Goal: Information Seeking & Learning: Learn about a topic

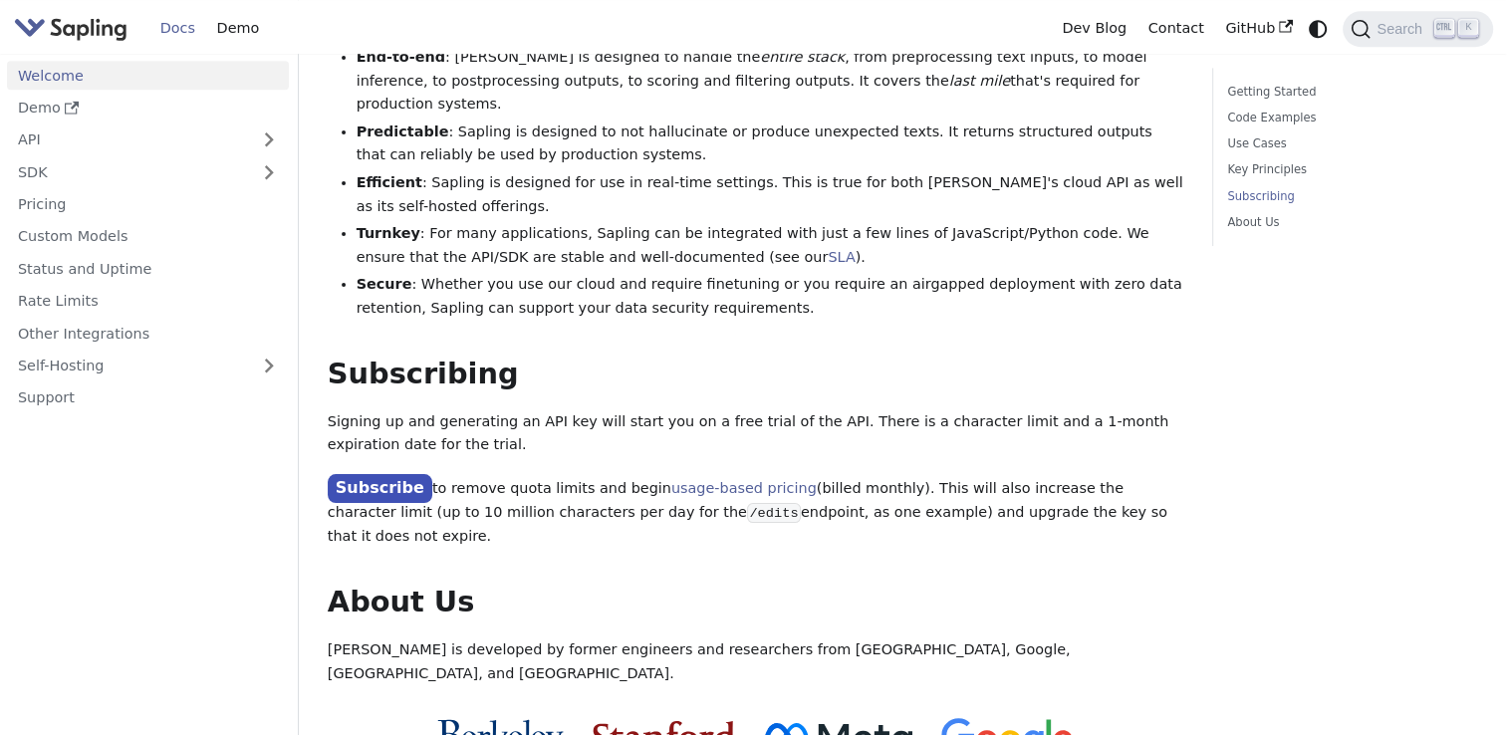
scroll to position [1371, 0]
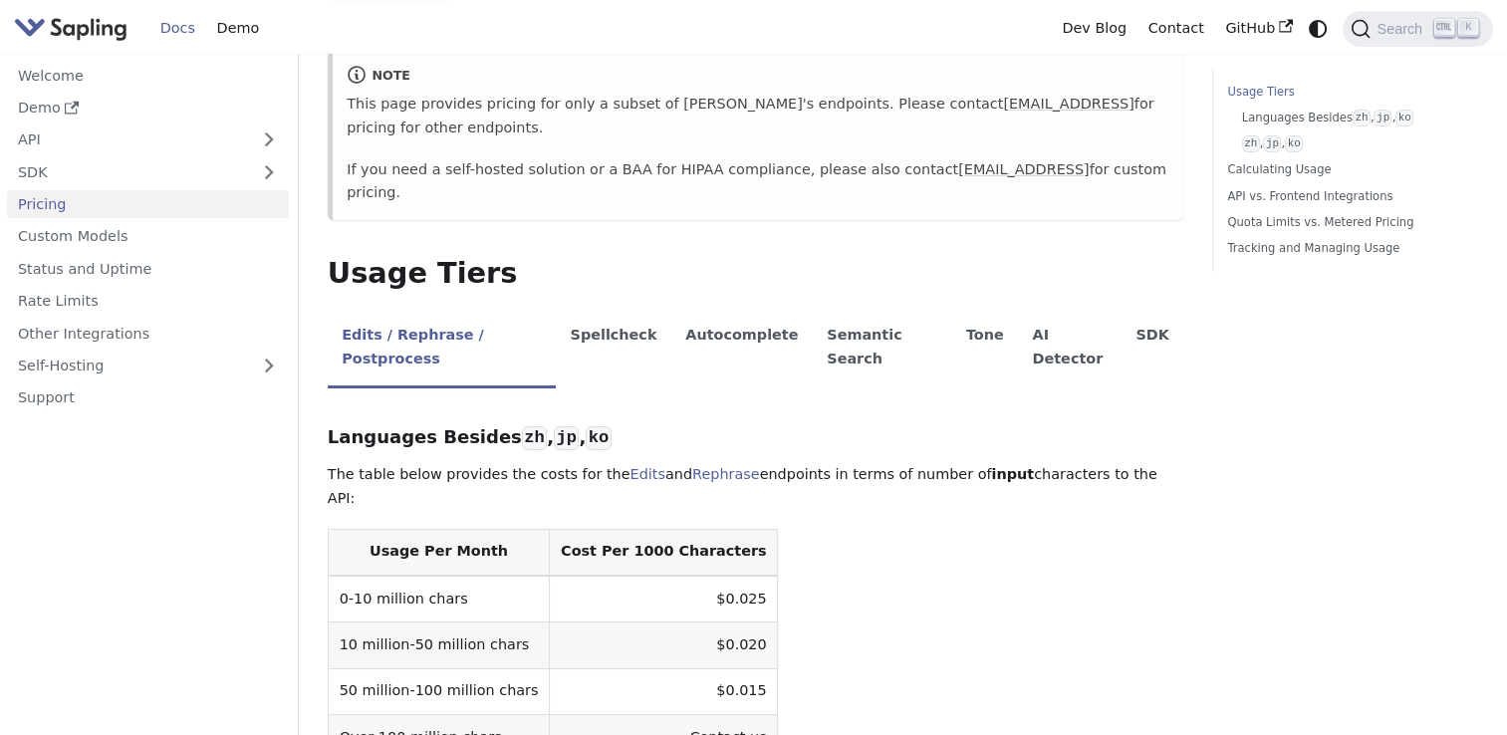
scroll to position [310, 0]
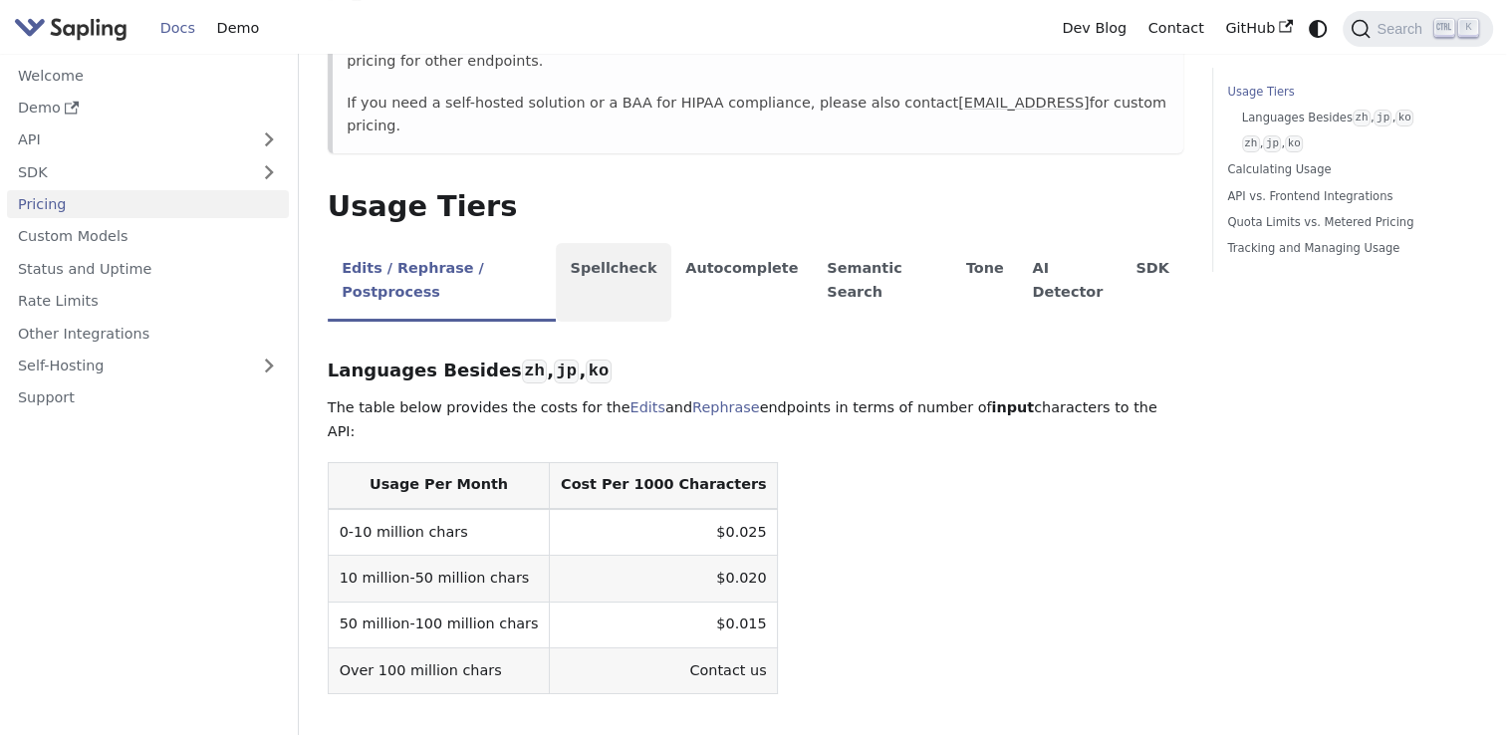
click at [609, 243] on li "Spellcheck" at bounding box center [614, 282] width 116 height 79
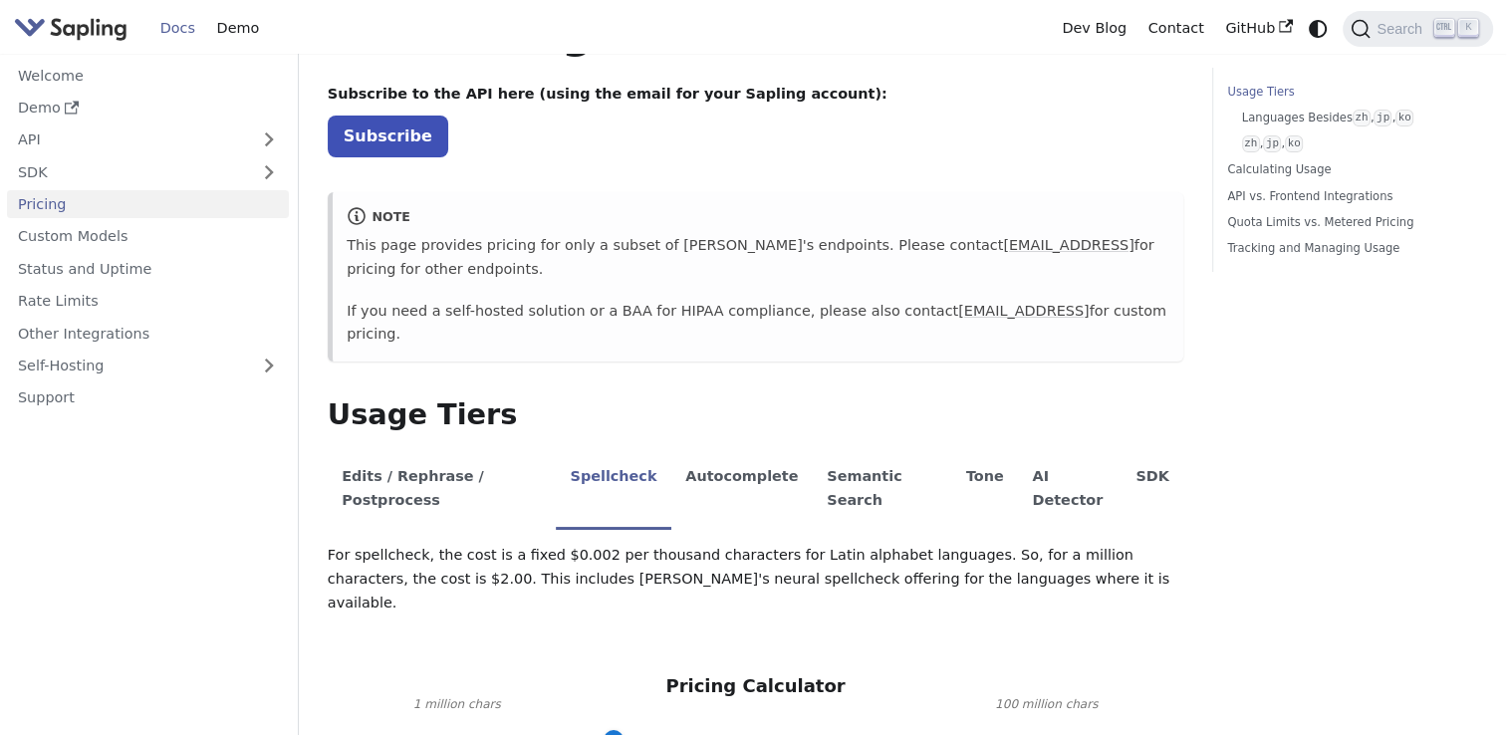
scroll to position [98, 0]
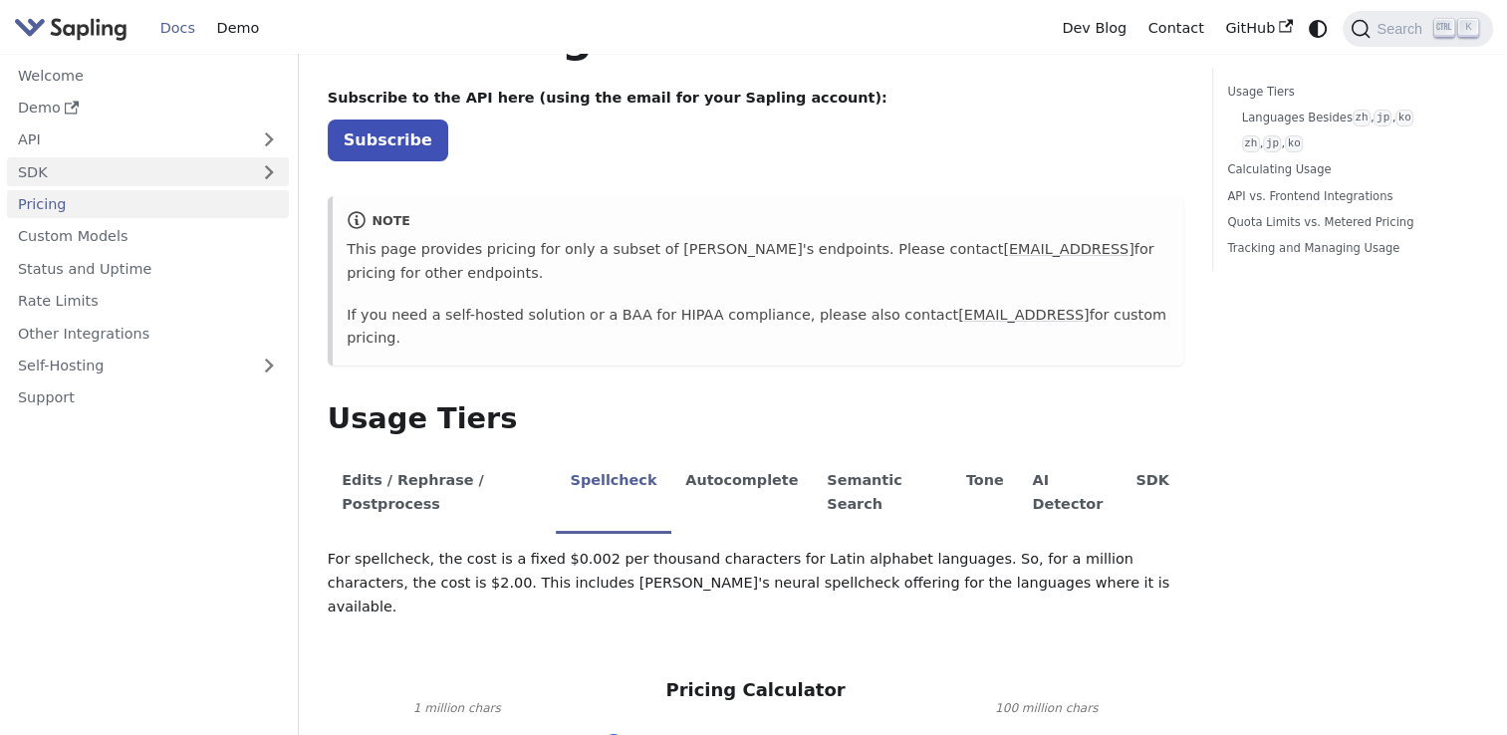
click at [63, 169] on link "SDK" at bounding box center [128, 171] width 242 height 29
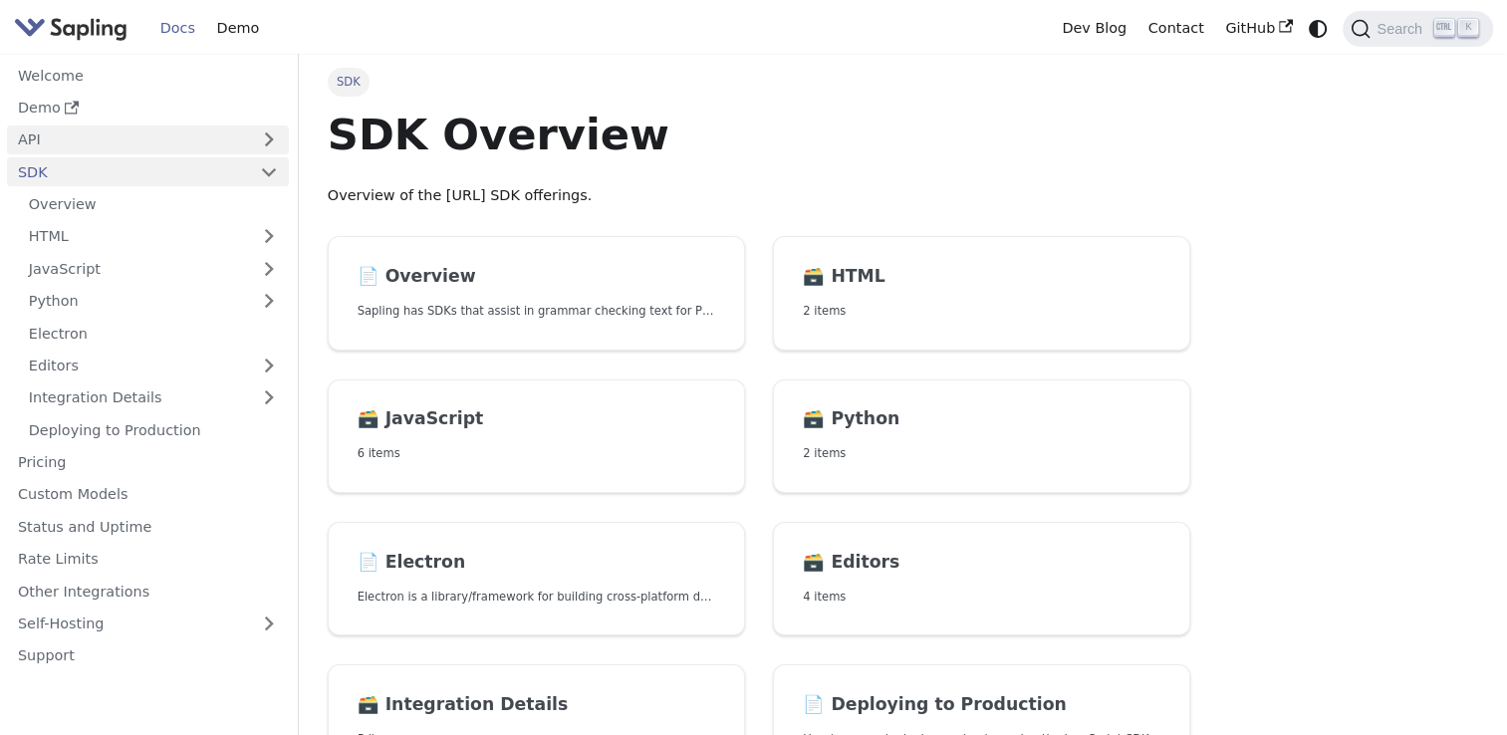
click at [81, 142] on link "API" at bounding box center [128, 139] width 242 height 29
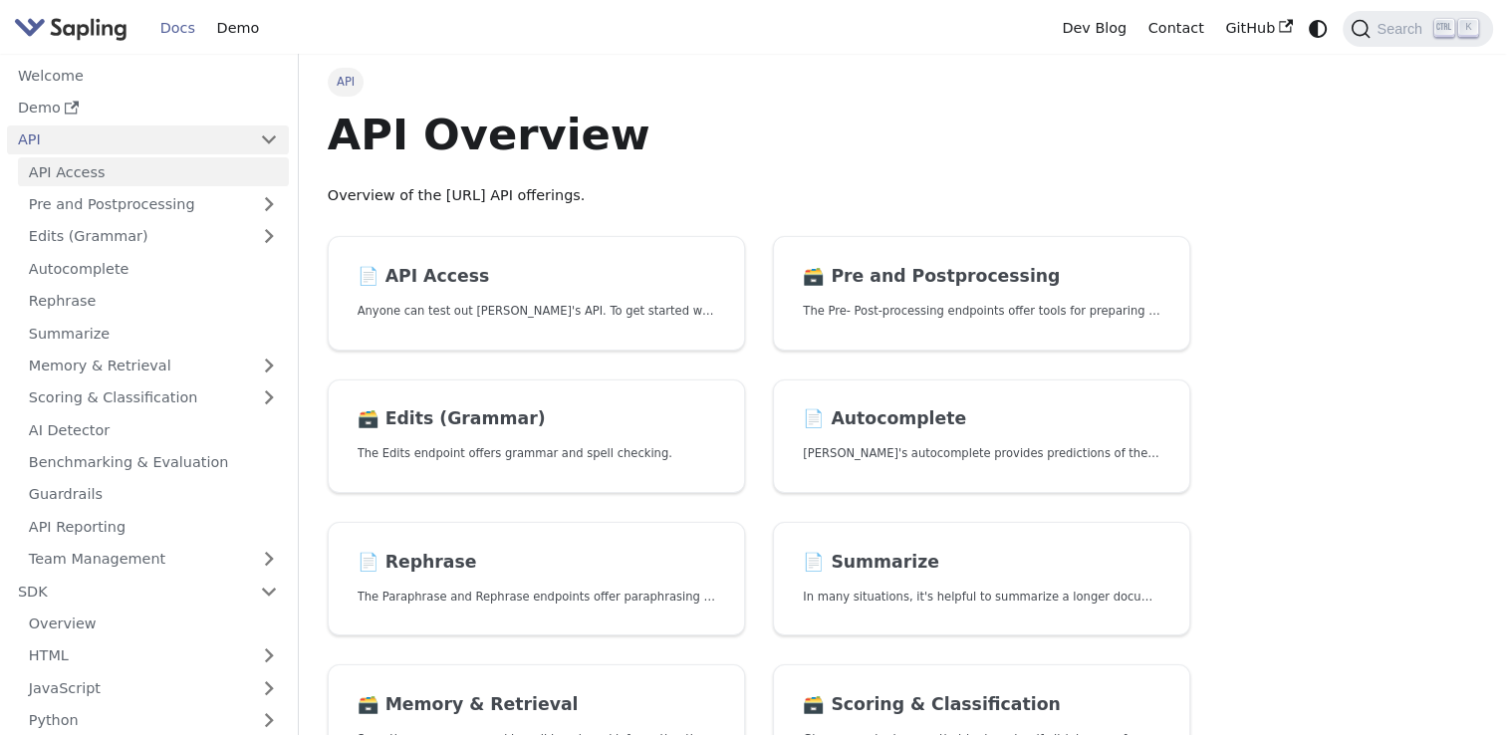
click at [83, 170] on link "API Access" at bounding box center [153, 171] width 271 height 29
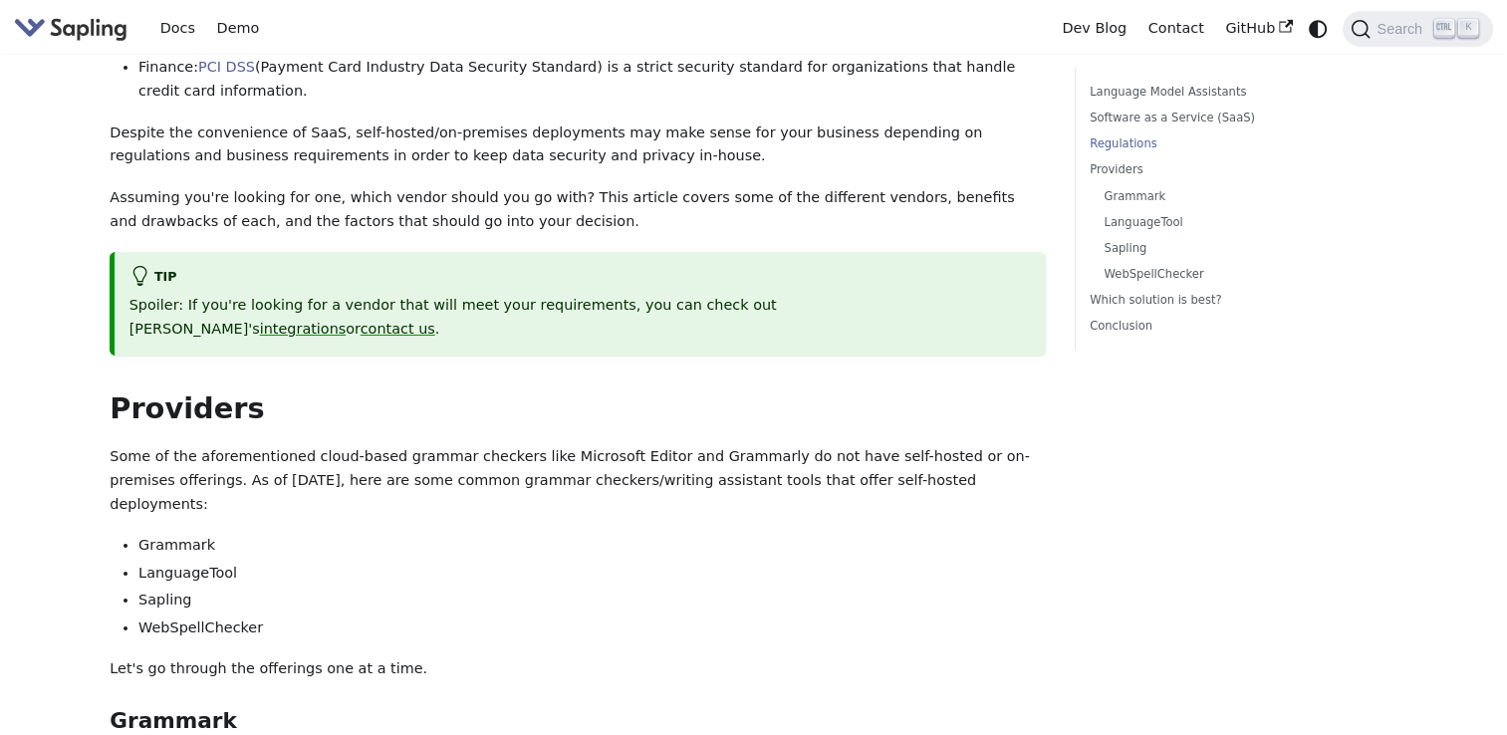
scroll to position [2390, 0]
